Goal: Transaction & Acquisition: Purchase product/service

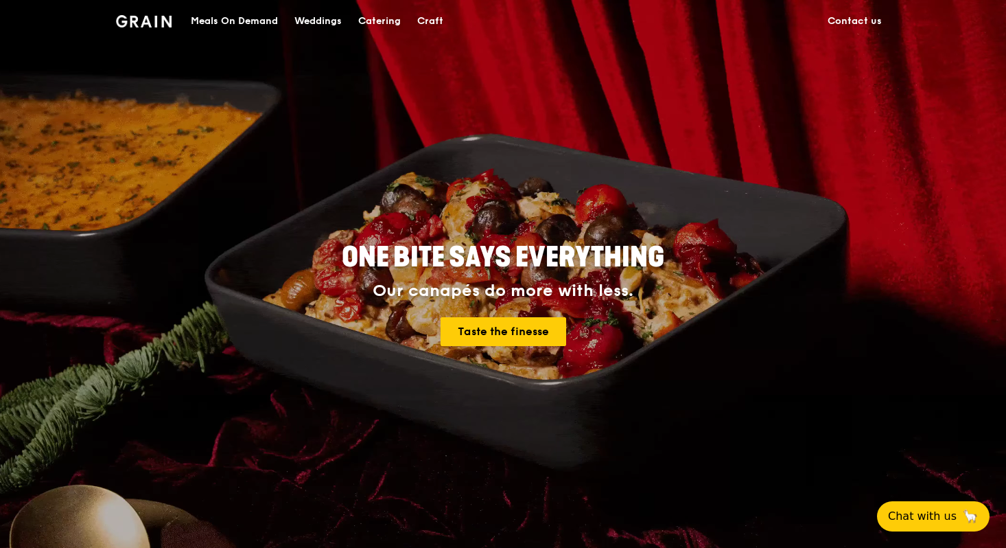
click at [385, 28] on div "Catering" at bounding box center [379, 21] width 43 height 41
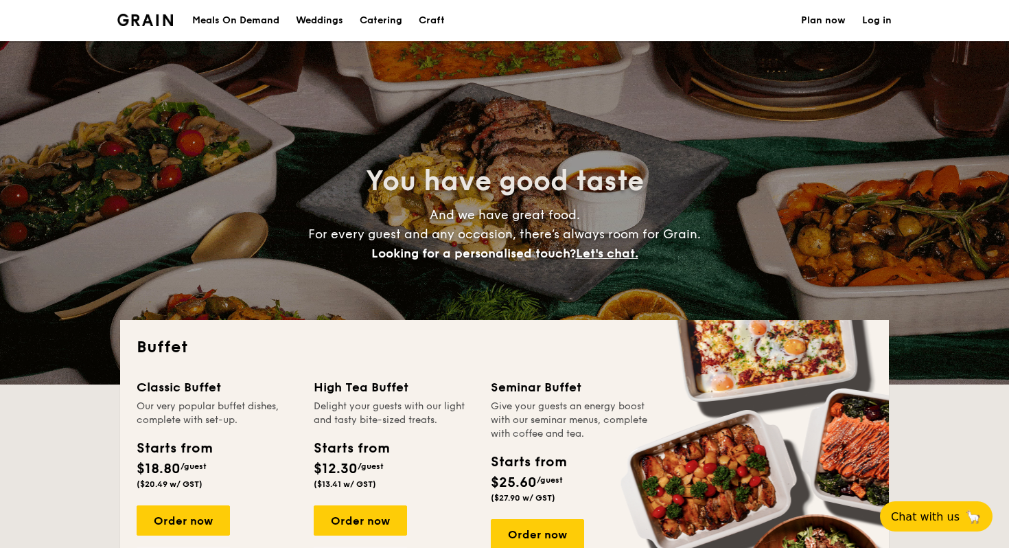
select select
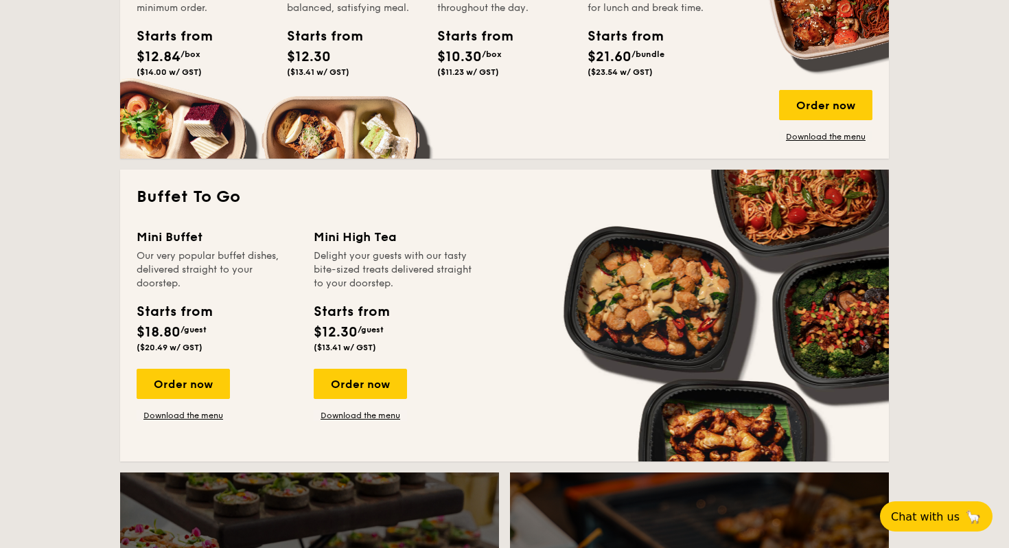
scroll to position [691, 0]
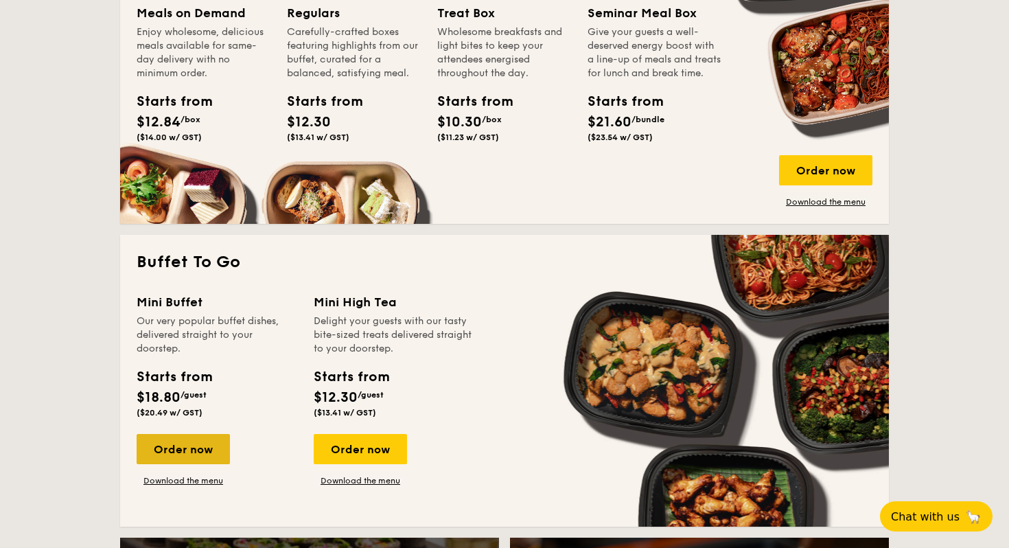
click at [175, 448] on div "Order now" at bounding box center [183, 449] width 93 height 30
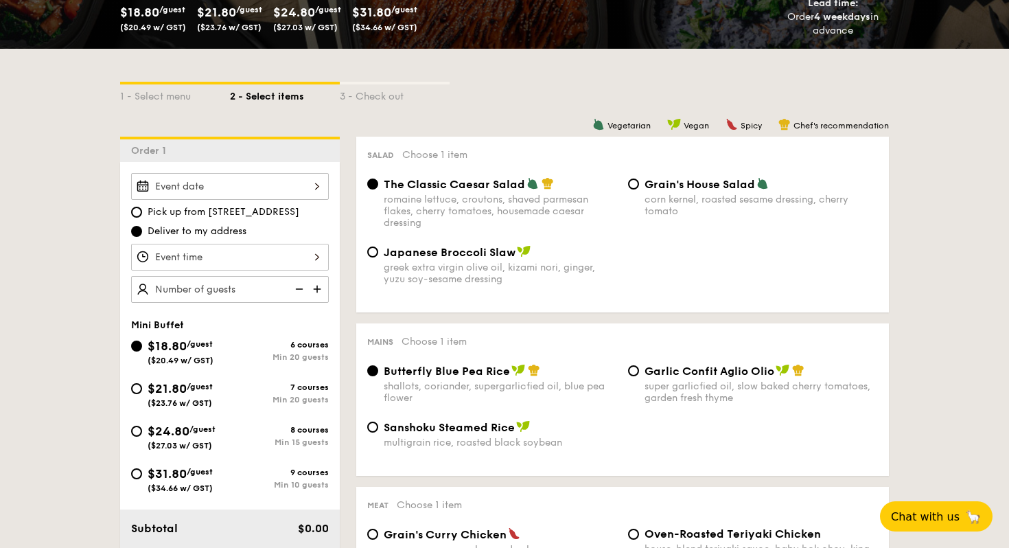
scroll to position [312, 0]
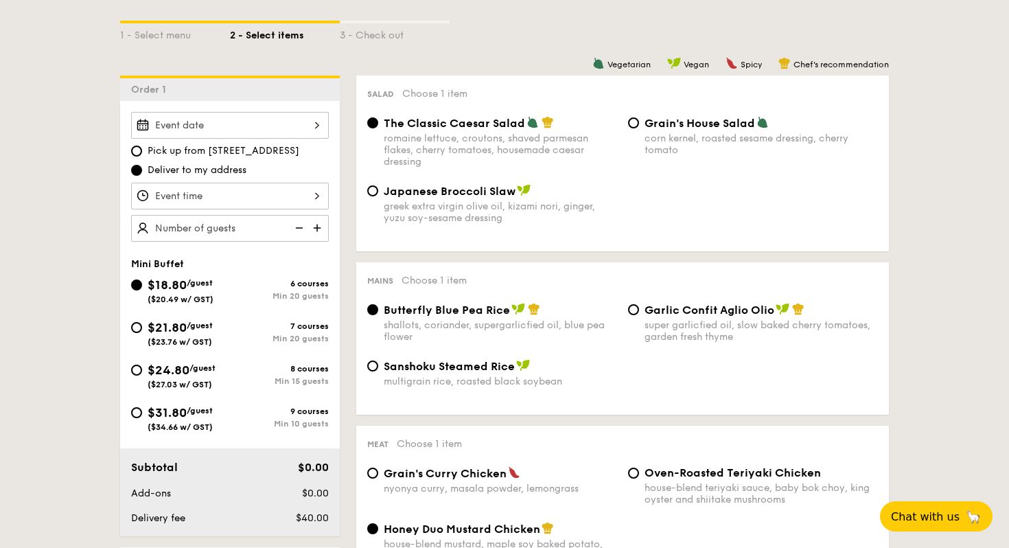
click at [209, 419] on div "$31.80 /guest ($34.66 w/ GST)" at bounding box center [180, 417] width 65 height 29
click at [142, 418] on input "$31.80 /guest ($34.66 w/ GST) 9 courses Min 10 guests" at bounding box center [136, 412] width 11 height 11
radio input "true"
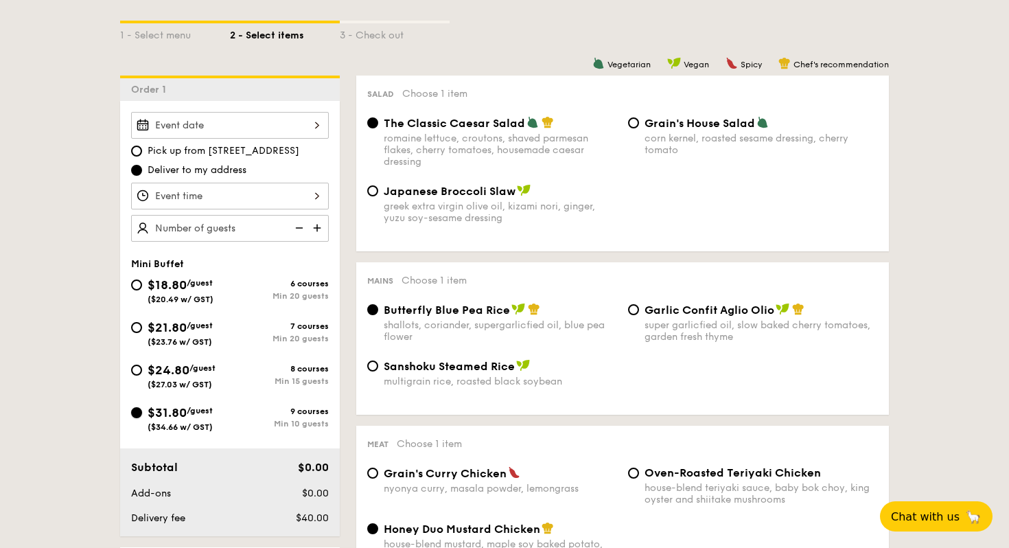
radio input "false"
radio input "true"
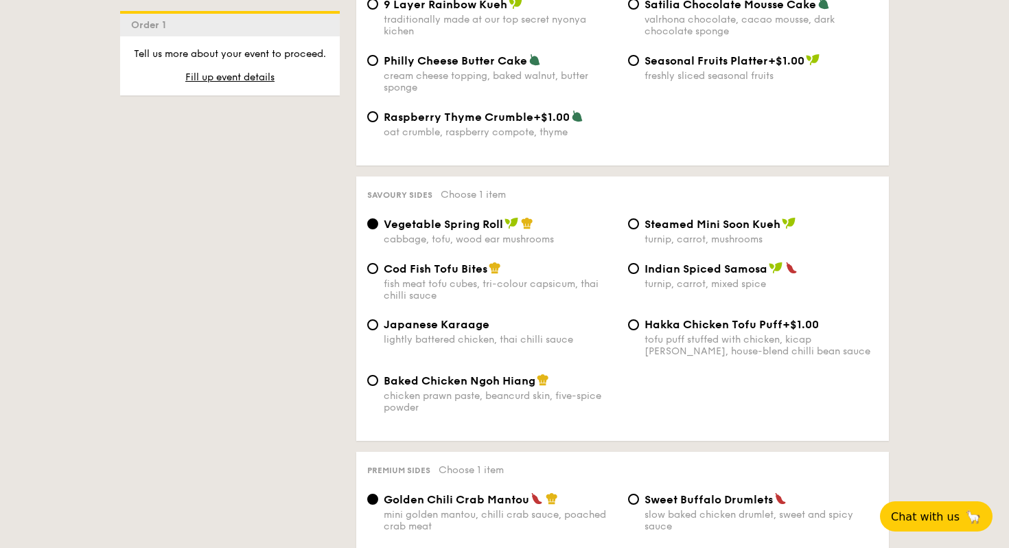
scroll to position [2231, 0]
